Goal: Task Accomplishment & Management: Manage account settings

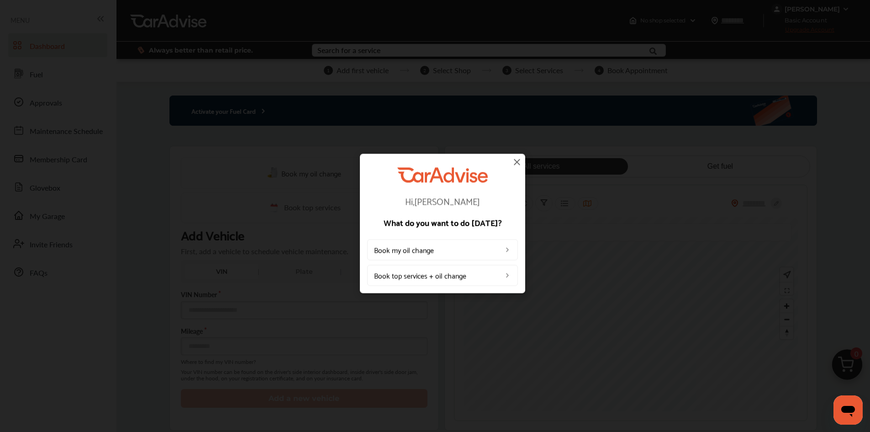
click at [516, 168] on div "Hi, [PERSON_NAME] What do you want to do [DATE]? Book my oil change Book top se…" at bounding box center [442, 226] width 151 height 118
click at [520, 161] on img at bounding box center [516, 161] width 11 height 11
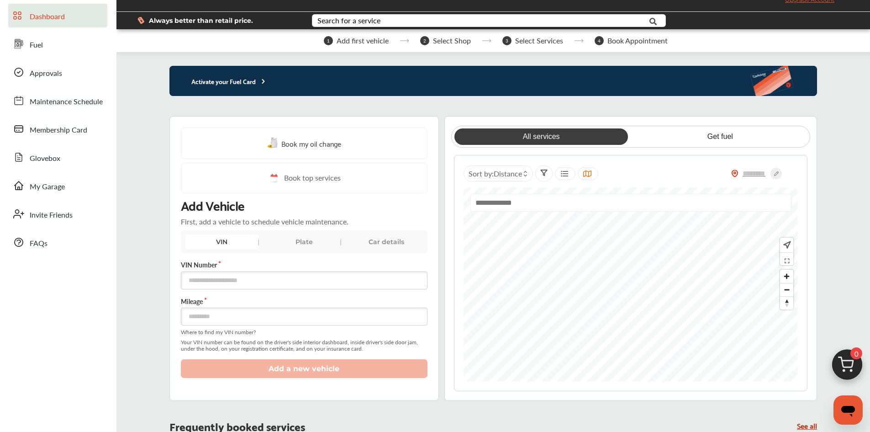
scroll to position [46, 0]
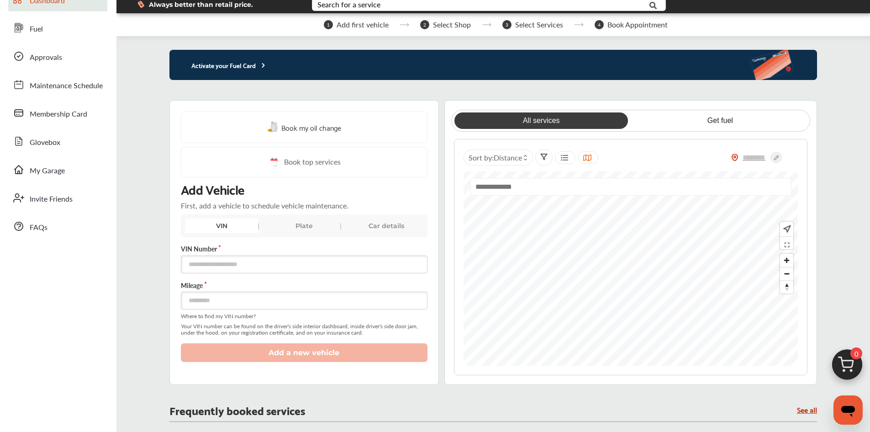
click at [308, 222] on div "Plate" at bounding box center [304, 225] width 73 height 15
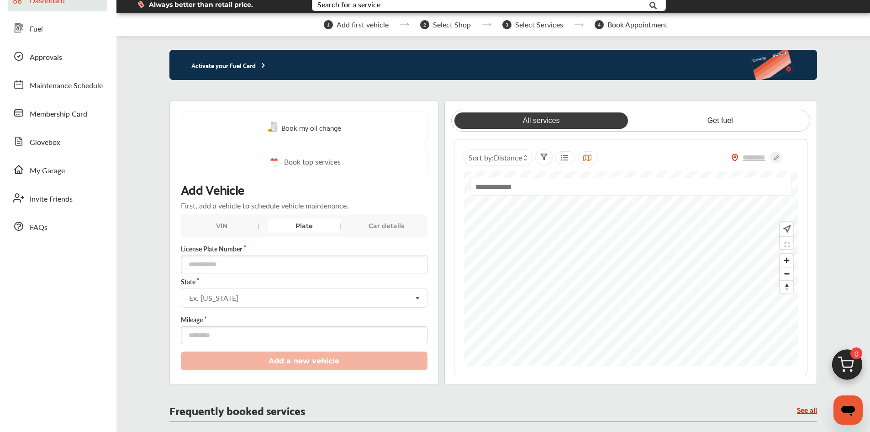
click at [224, 229] on div "VIN" at bounding box center [221, 225] width 73 height 15
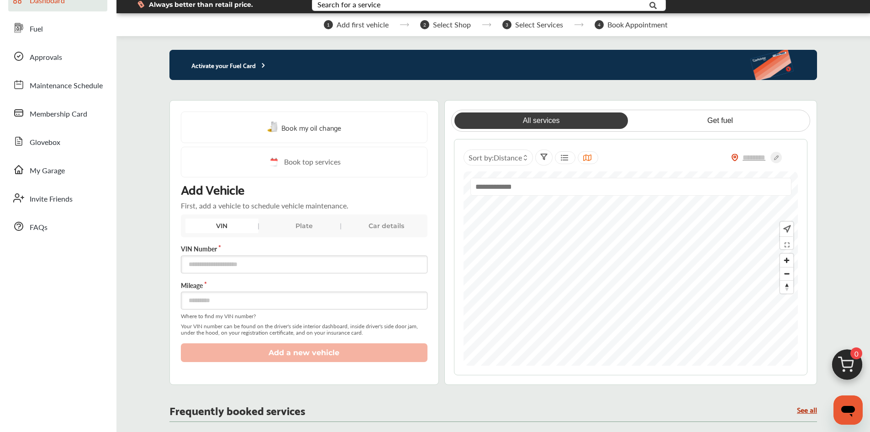
click at [240, 326] on span "Your VIN number can be found on the driver's side interior dashboard, inside dr…" at bounding box center [304, 329] width 247 height 13
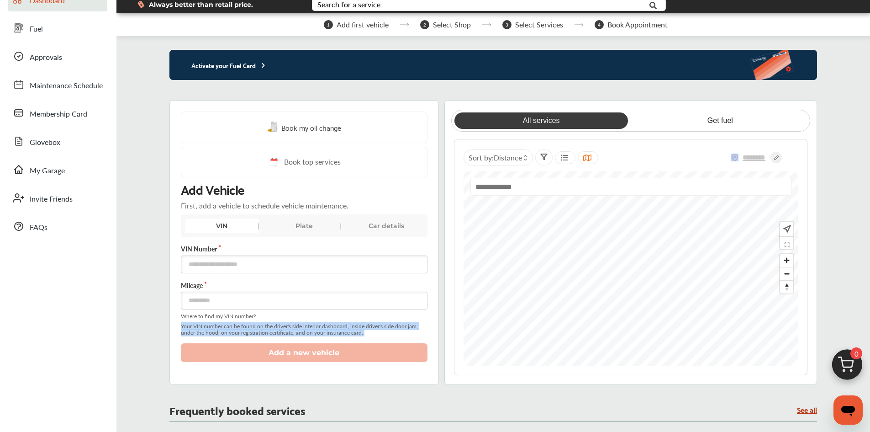
click at [240, 326] on span "Your VIN number can be found on the driver's side interior dashboard, inside dr…" at bounding box center [304, 329] width 247 height 13
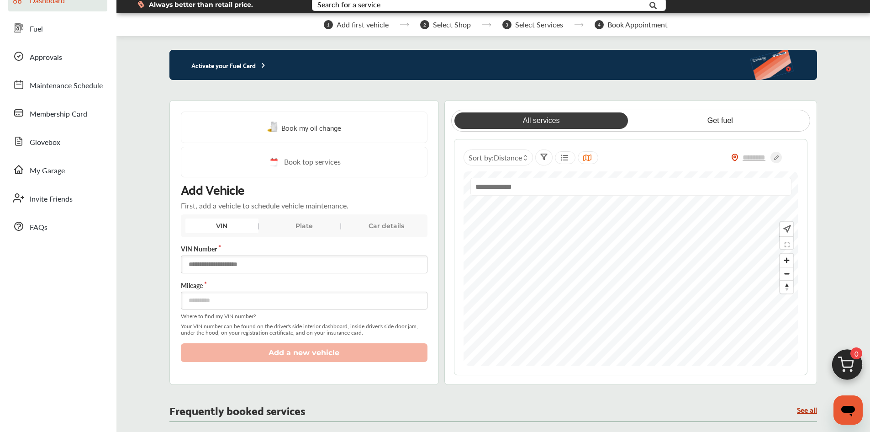
click at [248, 268] on input "text" at bounding box center [304, 264] width 247 height 18
type input "**********"
click at [251, 303] on input "number" at bounding box center [304, 300] width 247 height 18
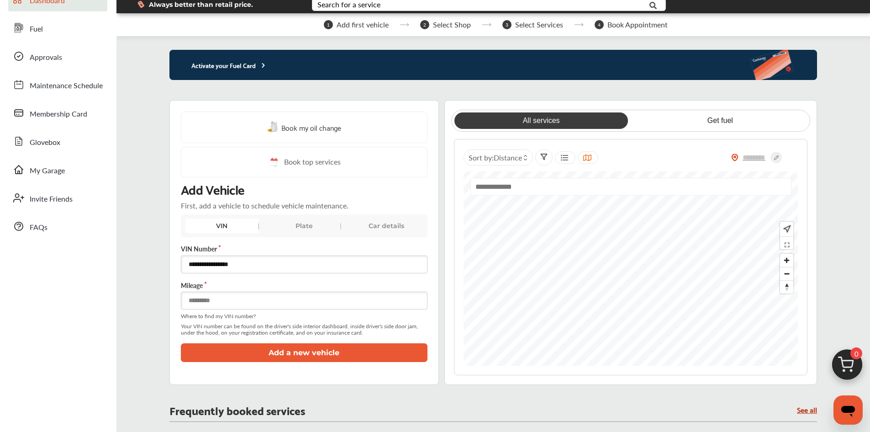
type input "*****"
click at [258, 351] on button "Add a new vehicle" at bounding box center [304, 352] width 247 height 19
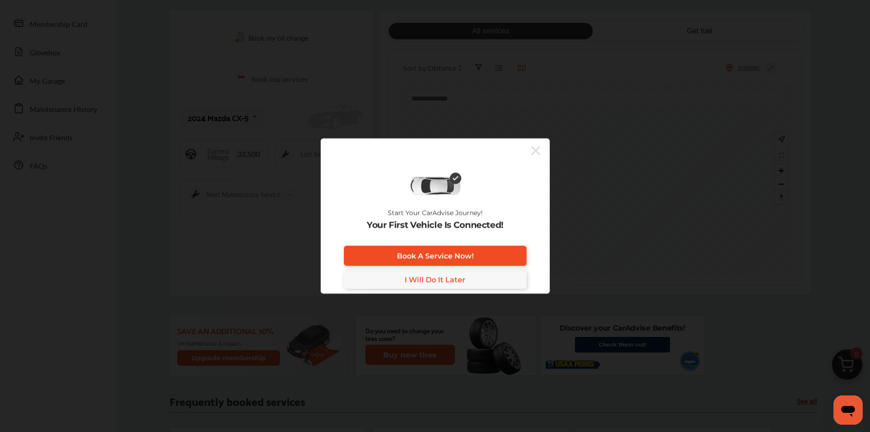
scroll to position [137, 0]
click at [489, 284] on link "I Will Do It Later" at bounding box center [435, 279] width 183 height 18
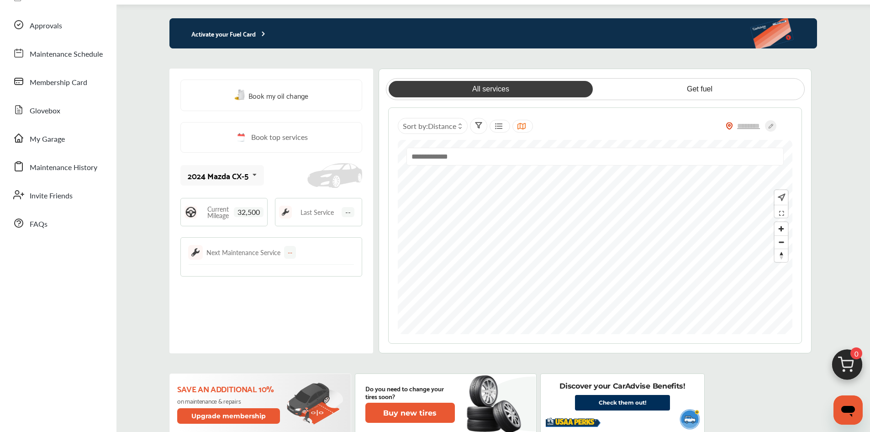
scroll to position [0, 0]
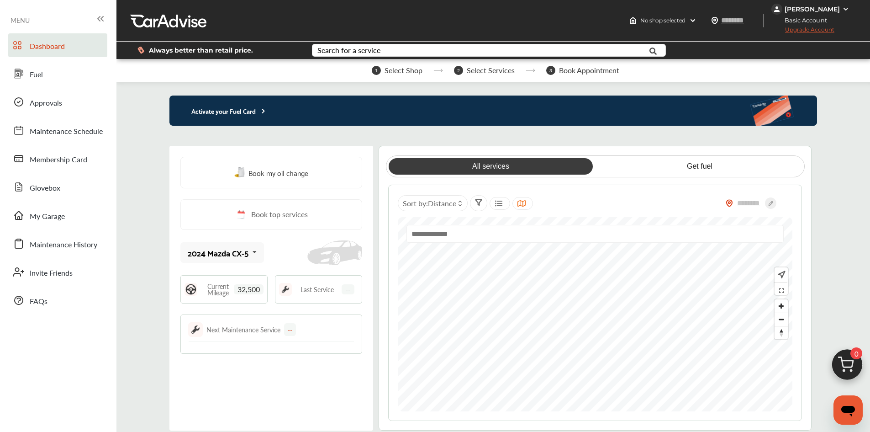
click at [259, 289] on span "32,500" at bounding box center [249, 289] width 30 height 10
click at [232, 294] on span "Current Mileage" at bounding box center [218, 289] width 32 height 13
click at [238, 291] on span "32,500" at bounding box center [249, 289] width 30 height 10
click at [241, 107] on p "Activate your Fuel Card" at bounding box center [218, 110] width 98 height 11
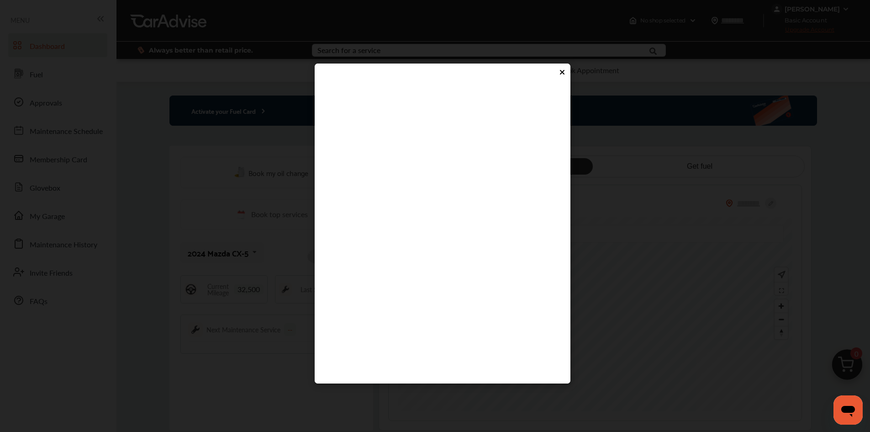
click at [384, 257] on flutter-view at bounding box center [442, 224] width 237 height 274
type input "****"
click at [420, 272] on flutter-view "****" at bounding box center [442, 224] width 237 height 274
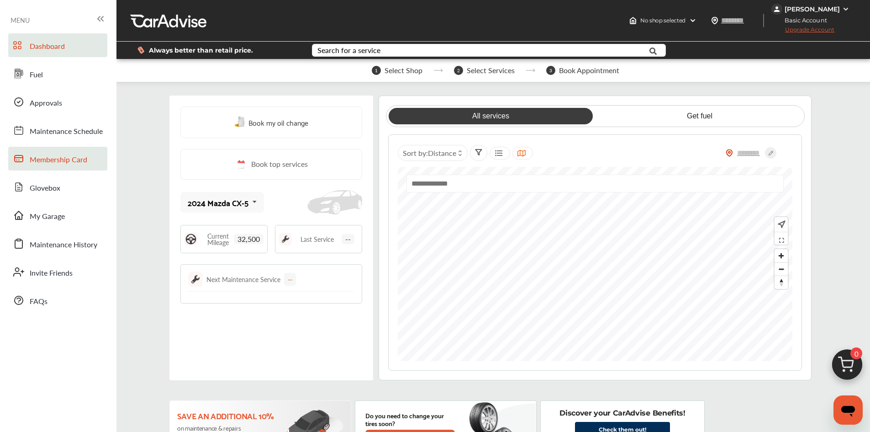
click at [47, 162] on span "Membership Card" at bounding box center [59, 160] width 58 height 12
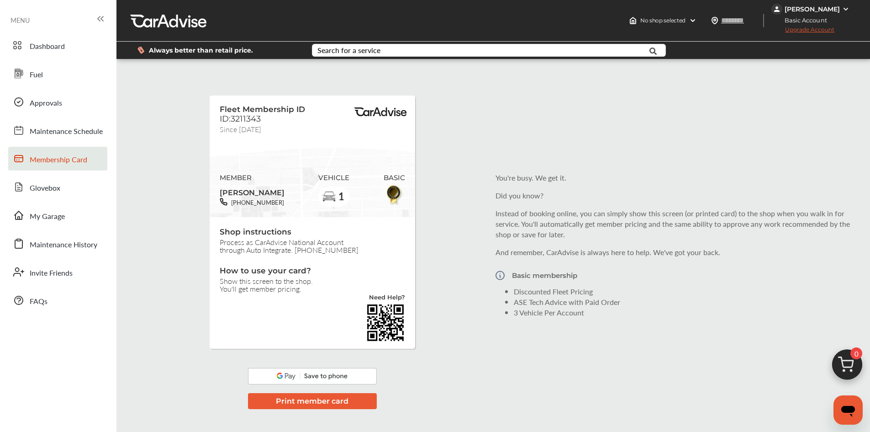
click at [435, 183] on div "Fleet Membership ID ID:3211343 Since [DATE] MEMBER [PERSON_NAME] [PHONE_NUMBER]…" at bounding box center [493, 245] width 749 height 358
click at [39, 85] on link "Fuel" at bounding box center [57, 74] width 99 height 24
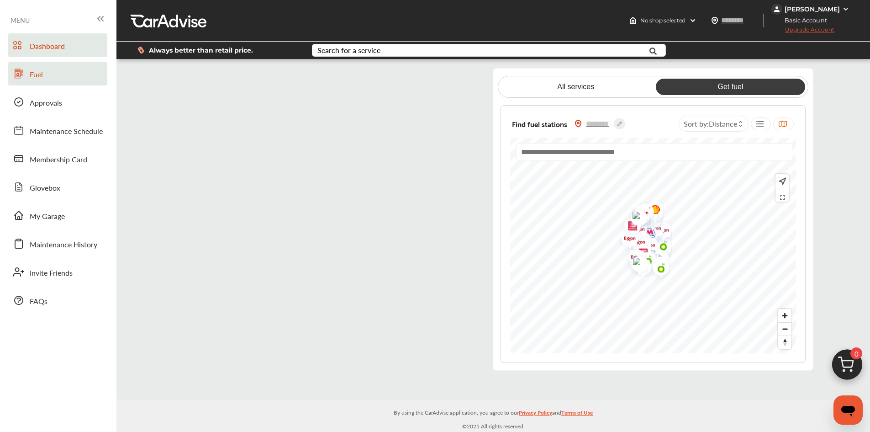
click at [58, 46] on span "Dashboard" at bounding box center [47, 47] width 35 height 12
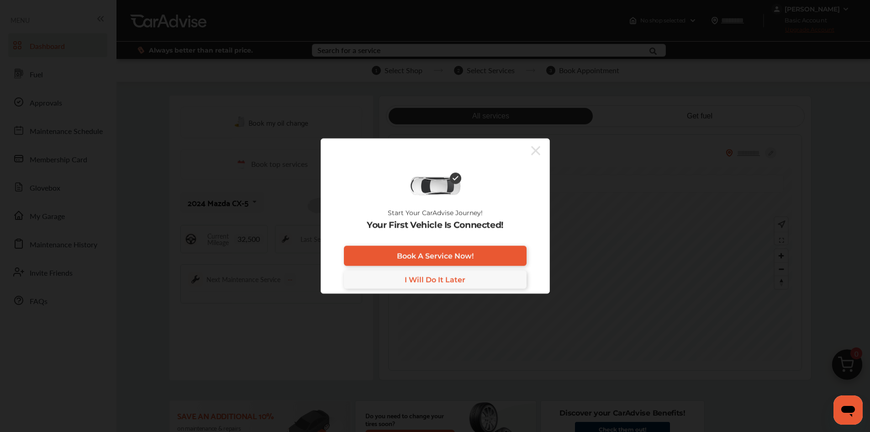
click at [536, 148] on icon at bounding box center [535, 150] width 9 height 15
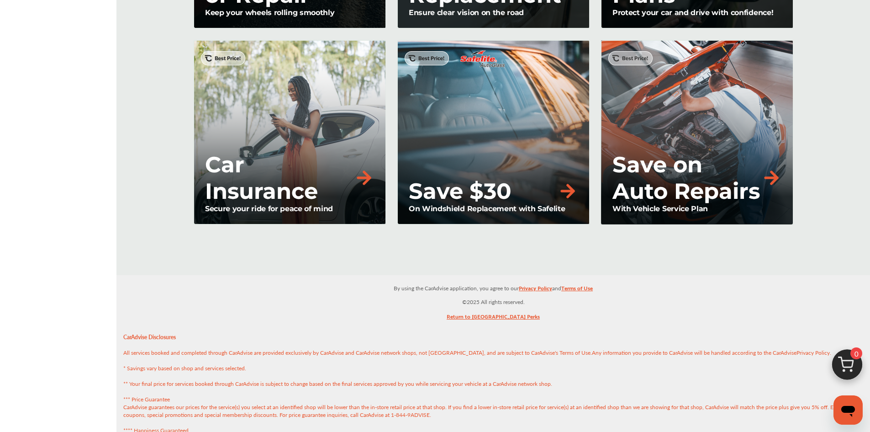
scroll to position [1050, 0]
